Goal: Navigation & Orientation: Find specific page/section

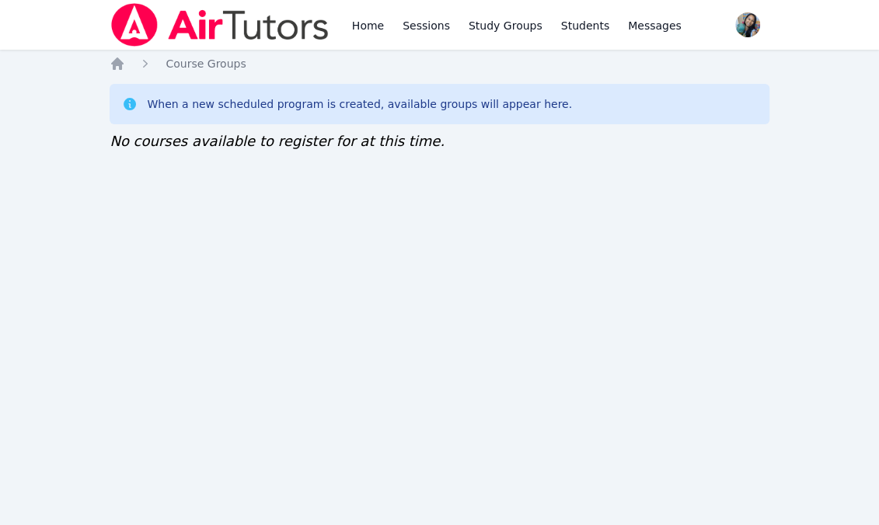
drag, startPoint x: 274, startPoint y: 270, endPoint x: 267, endPoint y: 253, distance: 19.2
click at [274, 270] on div "Home Sessions Study Groups Students Messages Open user menu Sokha Lee Open main…" at bounding box center [439, 262] width 879 height 525
click at [245, 240] on div "Home Sessions Study Groups Students Messages Open user menu Sokha Lee Open main…" at bounding box center [439, 262] width 879 height 525
